Goal: Download file/media

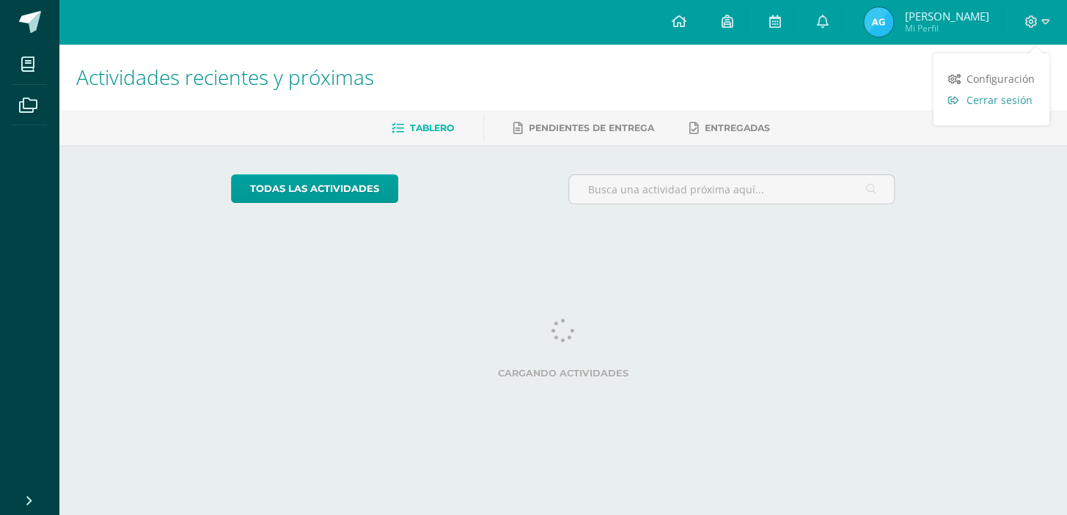
click at [960, 95] on link "Cerrar sesión" at bounding box center [991, 99] width 116 height 21
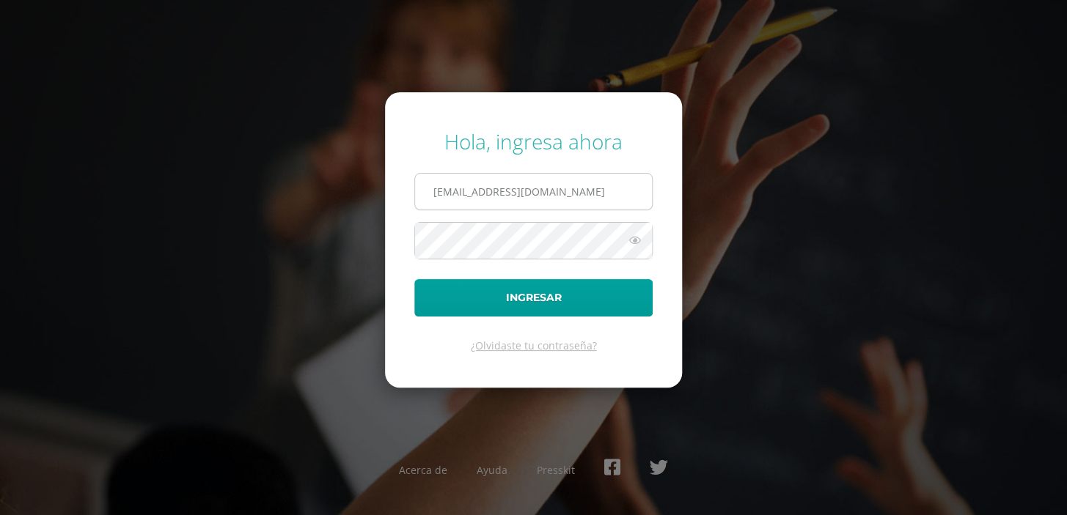
click at [447, 194] on input "660@laestrella.edu.gt" at bounding box center [533, 192] width 237 height 36
type input "390@laestrella.edu.gt"
click at [407, 276] on form "Hola, ingresa ahora 390@laestrella.edu.gt Ingresar ¿Olvidaste tu contraseña?" at bounding box center [533, 239] width 297 height 295
click at [639, 240] on icon at bounding box center [634, 241] width 19 height 18
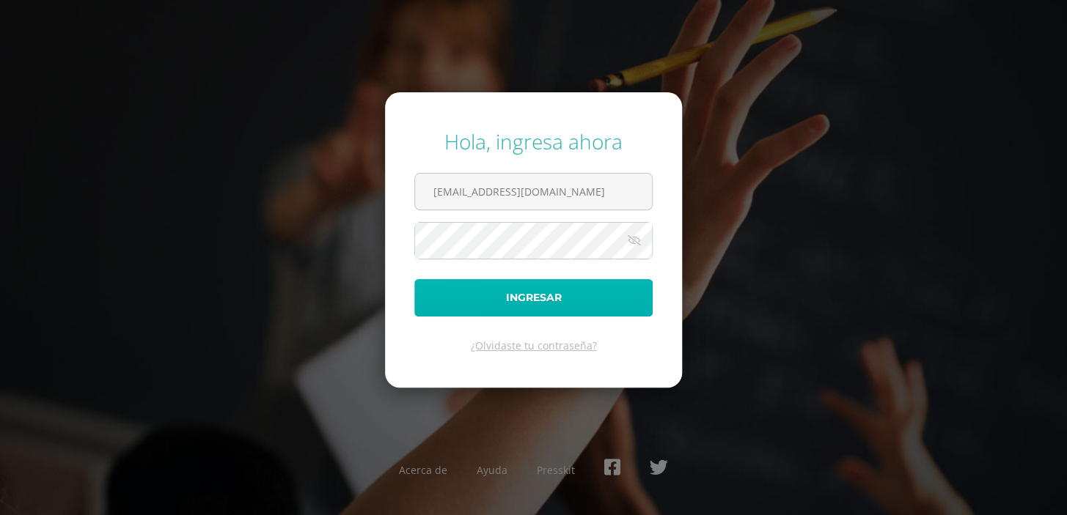
click at [574, 285] on button "Ingresar" at bounding box center [533, 297] width 238 height 37
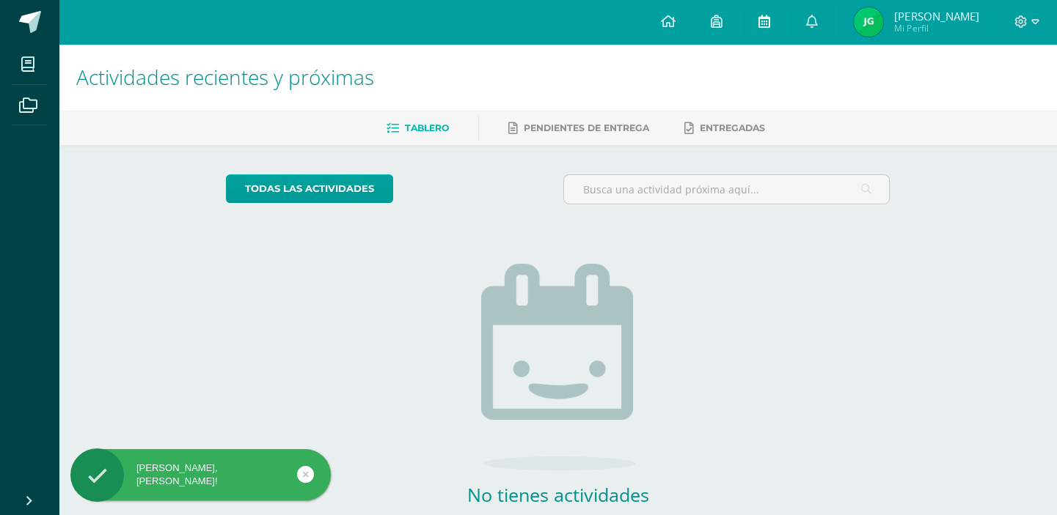
click at [785, 21] on link at bounding box center [764, 22] width 47 height 44
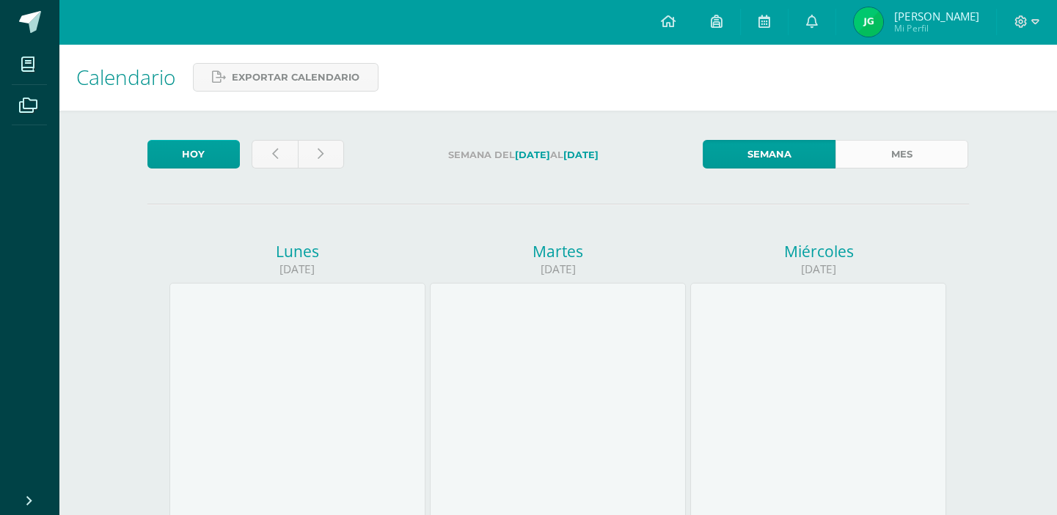
click at [919, 163] on link "Mes" at bounding box center [901, 154] width 133 height 29
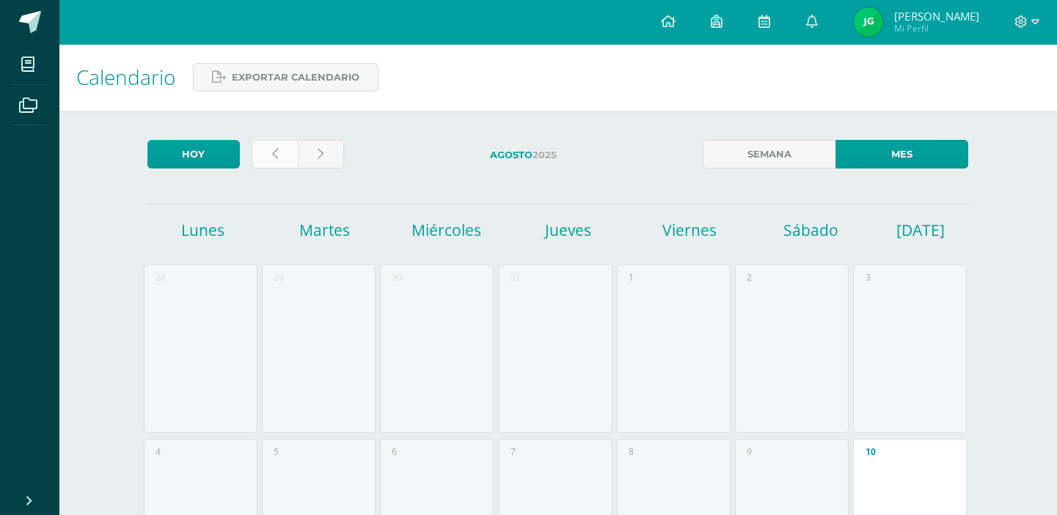
click at [272, 148] on icon at bounding box center [275, 154] width 6 height 12
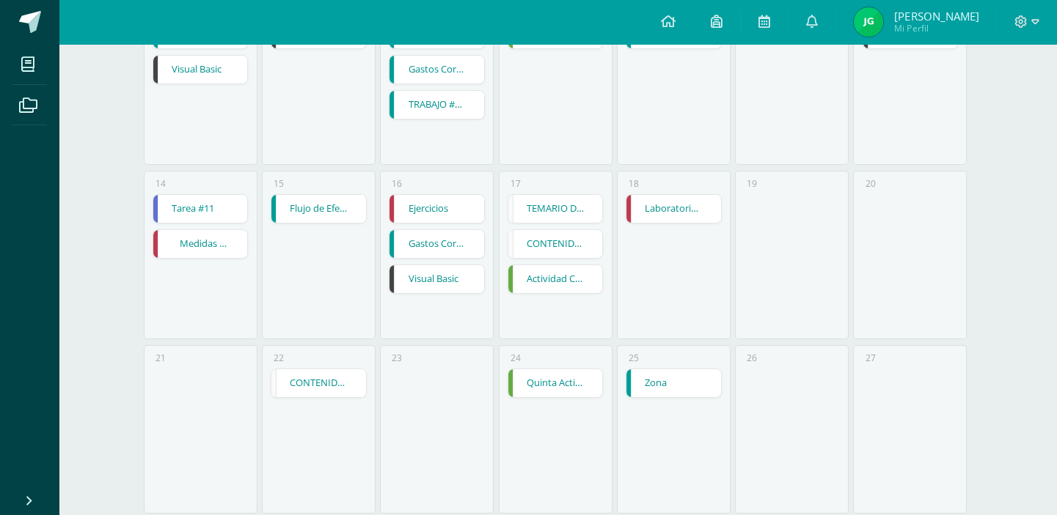
scroll to position [466, 0]
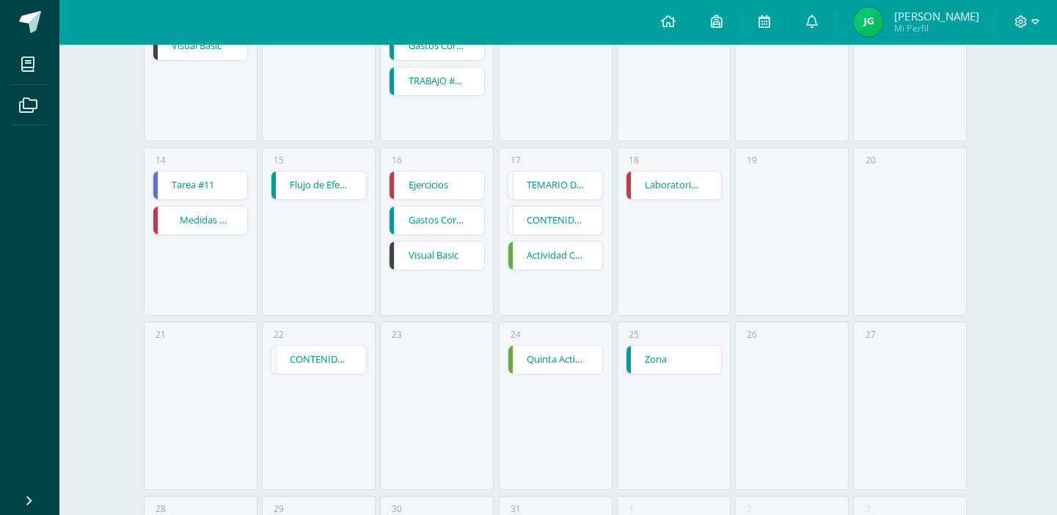
click at [470, 249] on link "Visual Basic" at bounding box center [436, 256] width 95 height 28
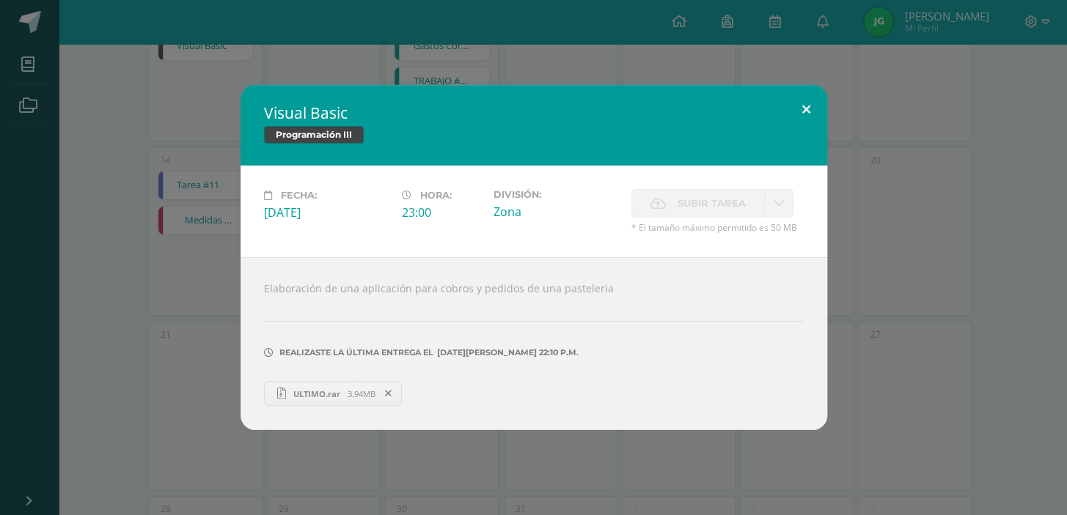
click at [800, 122] on button at bounding box center [806, 110] width 42 height 50
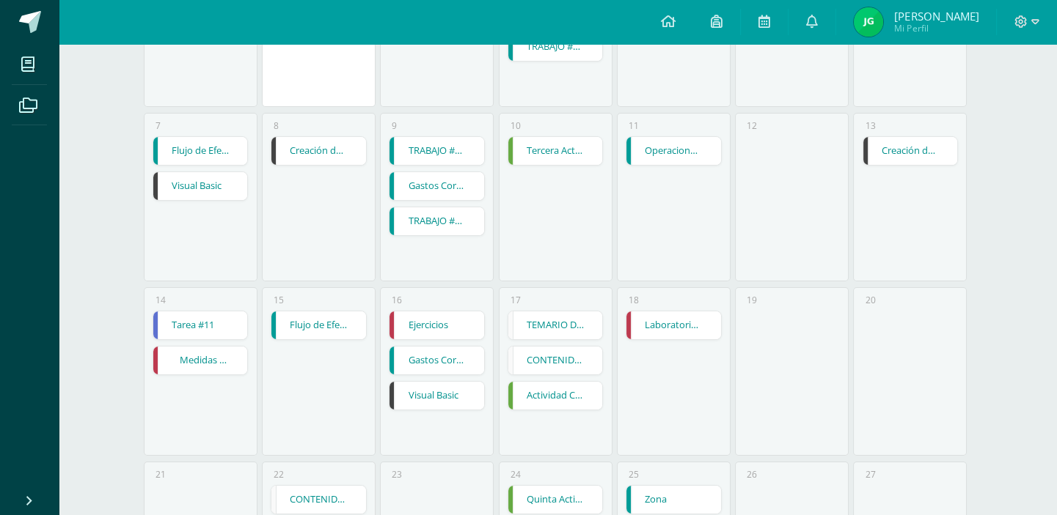
scroll to position [266, 0]
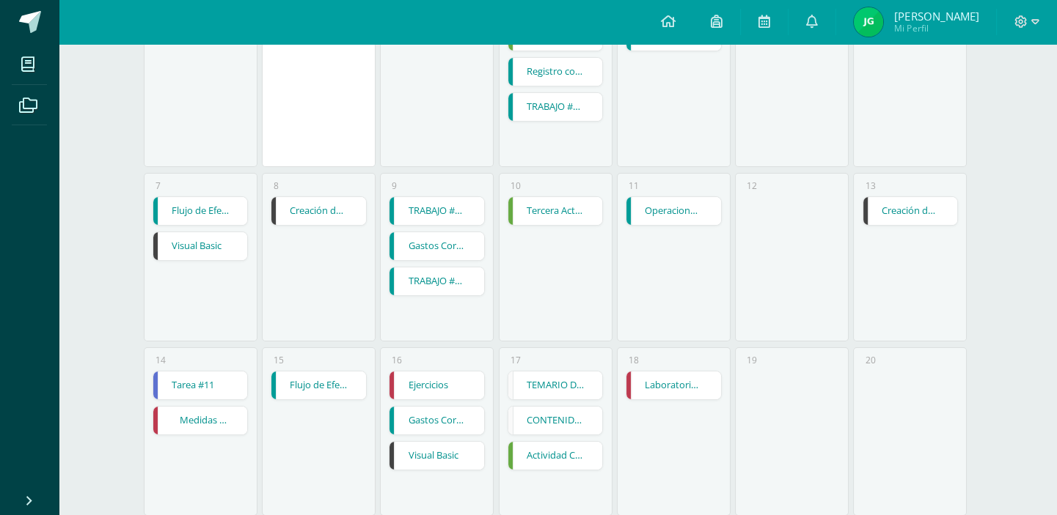
click at [199, 250] on link "Visual Basic" at bounding box center [200, 246] width 95 height 28
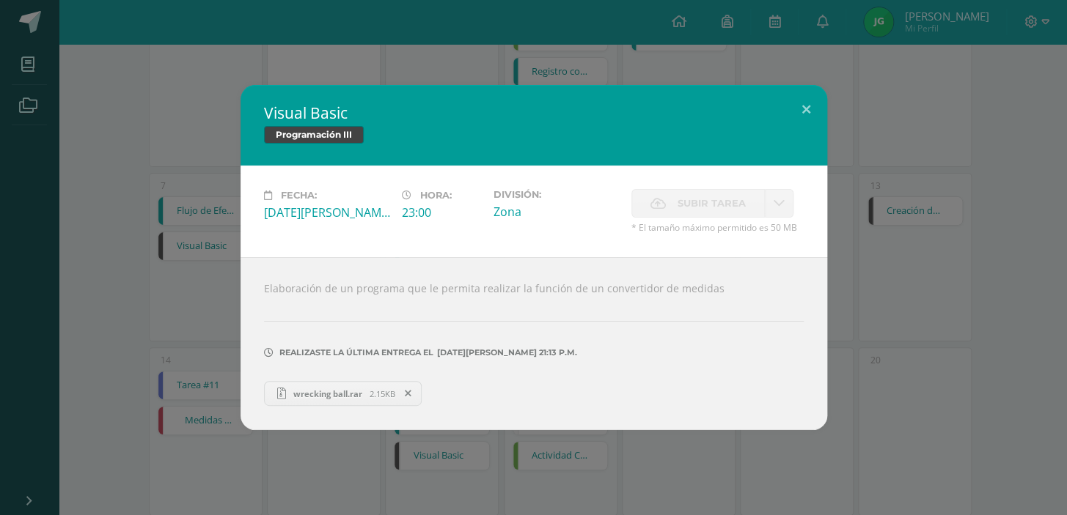
click at [358, 395] on span "wrecking ball.rar" at bounding box center [328, 394] width 84 height 11
click at [804, 107] on button at bounding box center [806, 110] width 42 height 50
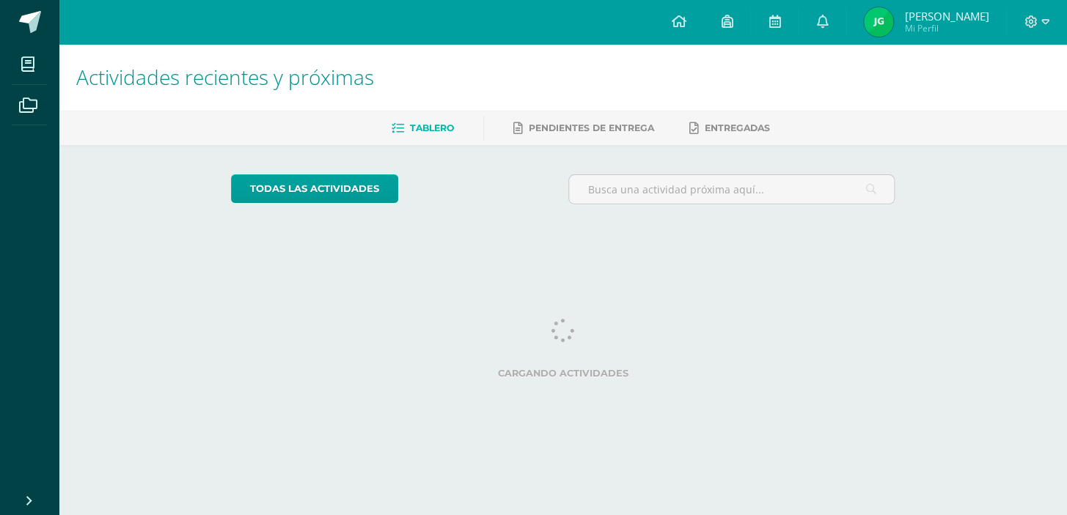
click at [1046, 12] on div at bounding box center [1037, 22] width 60 height 44
click at [1045, 20] on icon at bounding box center [1045, 21] width 8 height 5
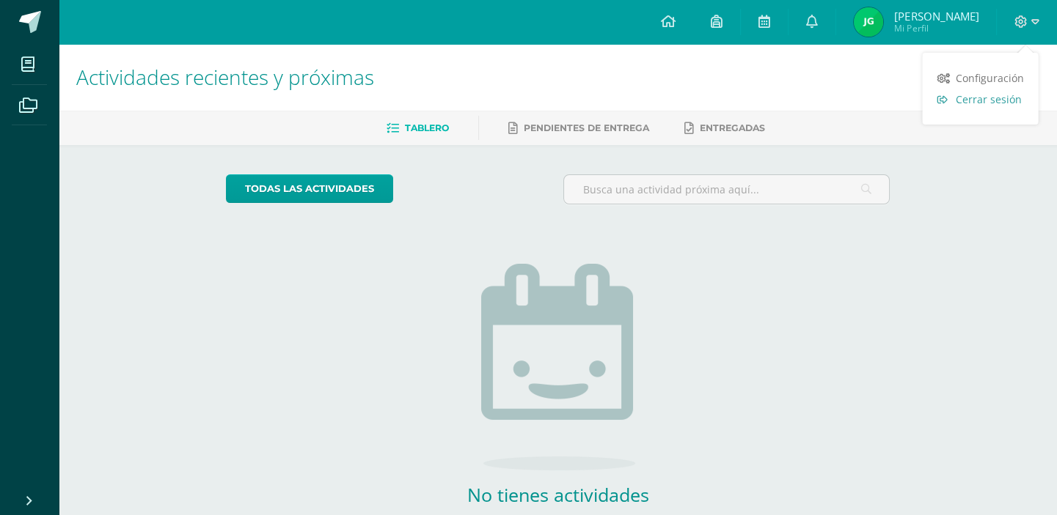
click at [960, 95] on span "Cerrar sesión" at bounding box center [988, 99] width 66 height 14
